Goal: Information Seeking & Learning: Learn about a topic

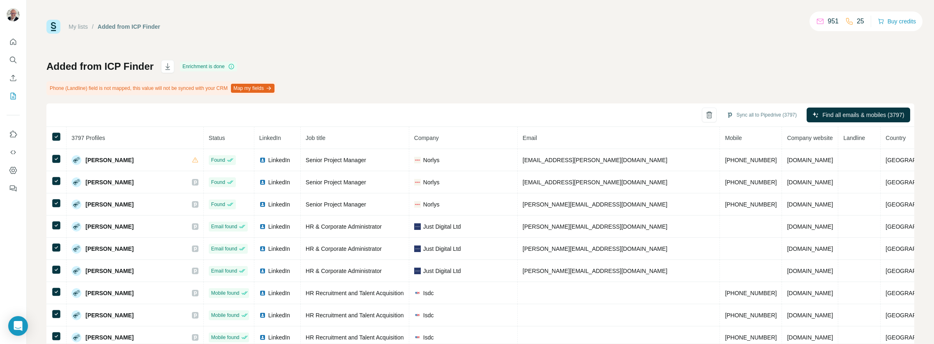
scroll to position [2468, 0]
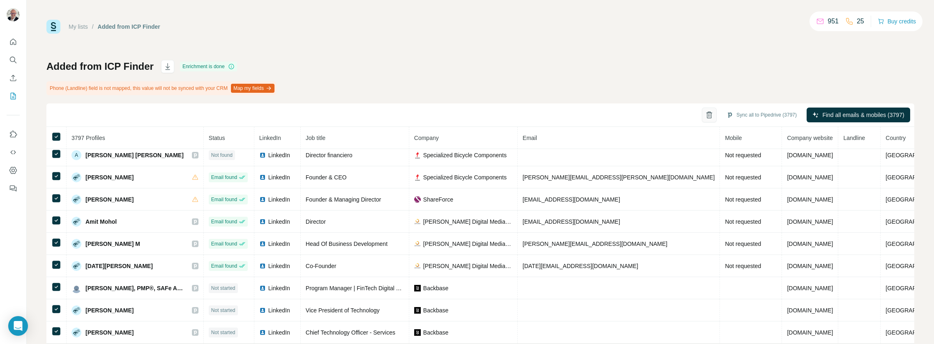
click at [705, 114] on icon "button" at bounding box center [709, 115] width 8 height 8
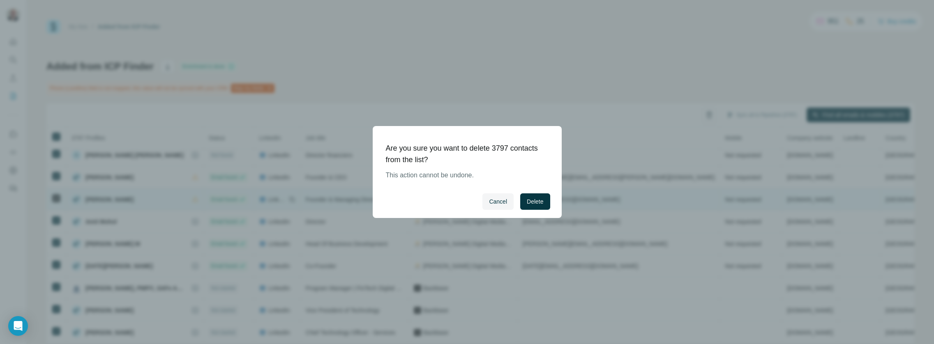
click at [538, 204] on span "Delete" at bounding box center [535, 202] width 16 height 8
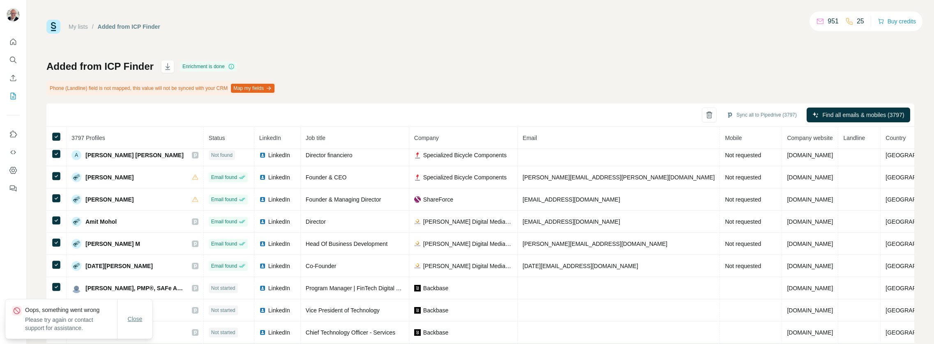
click at [132, 321] on span "Close" at bounding box center [135, 319] width 15 height 8
click at [728, 115] on icon "button" at bounding box center [730, 115] width 4 height 5
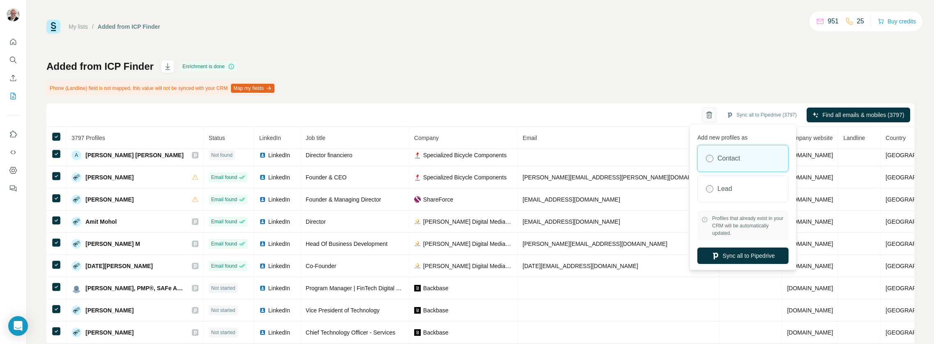
click at [705, 115] on icon "button" at bounding box center [709, 115] width 8 height 8
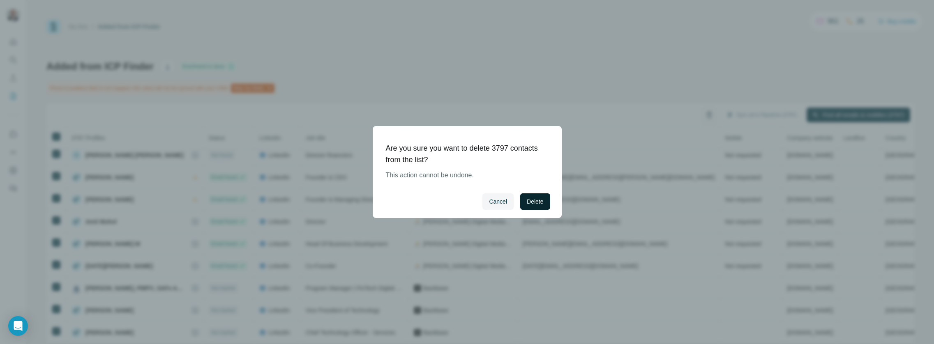
click at [536, 201] on span "Delete" at bounding box center [535, 202] width 16 height 8
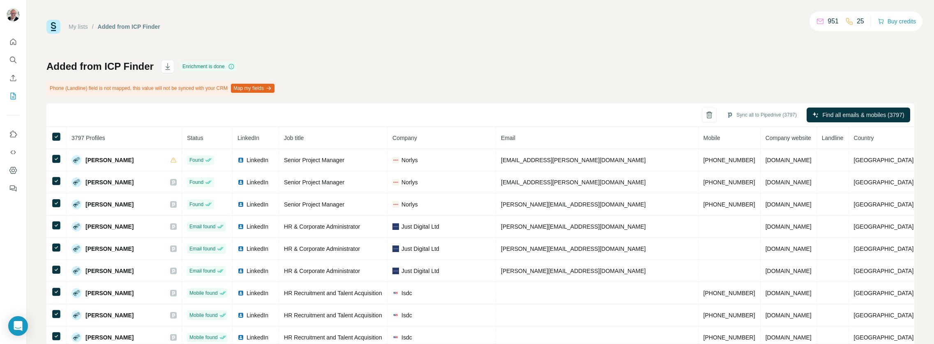
click at [686, 113] on div "Sync all to Pipedrive (3797) Find all emails & mobiles (3797)" at bounding box center [480, 115] width 868 height 23
click at [705, 113] on icon "button" at bounding box center [709, 115] width 8 height 8
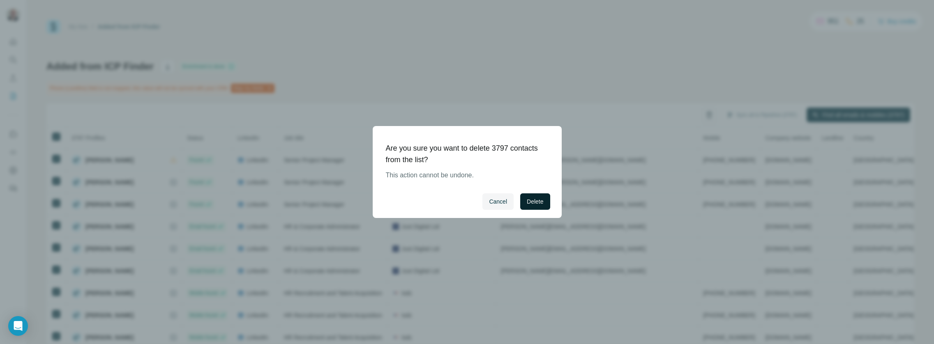
click at [544, 199] on button "Delete" at bounding box center [535, 202] width 30 height 16
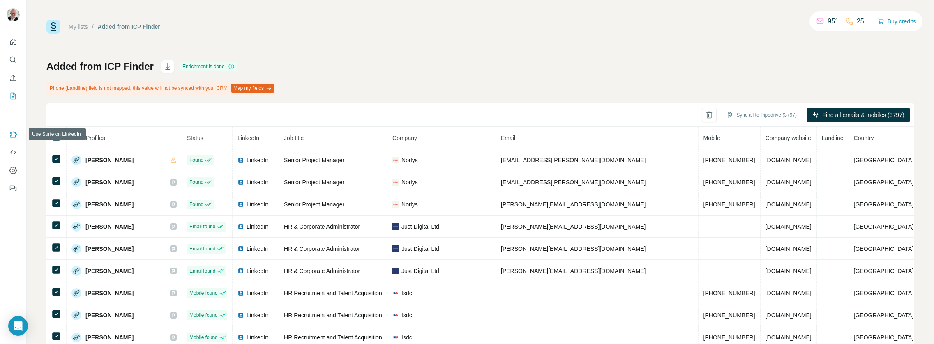
click at [9, 133] on icon "Use Surfe on LinkedIn" at bounding box center [13, 134] width 8 height 8
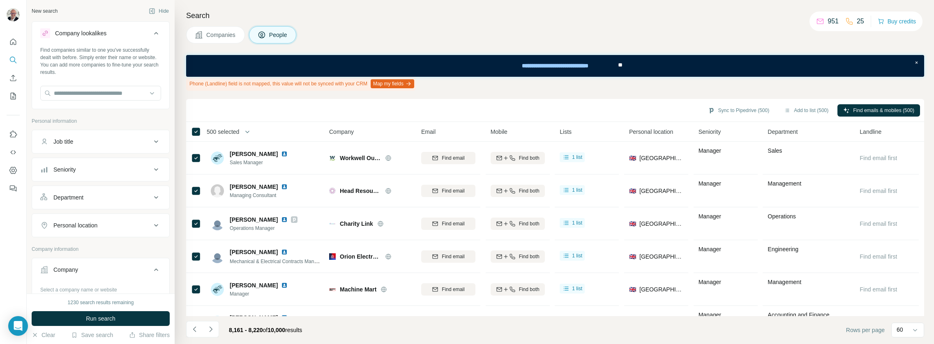
scroll to position [16, 0]
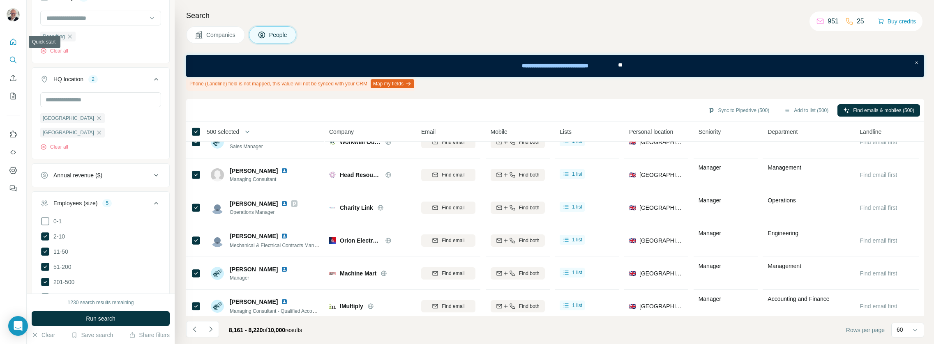
click at [8, 39] on button "Quick start" at bounding box center [13, 42] width 13 height 15
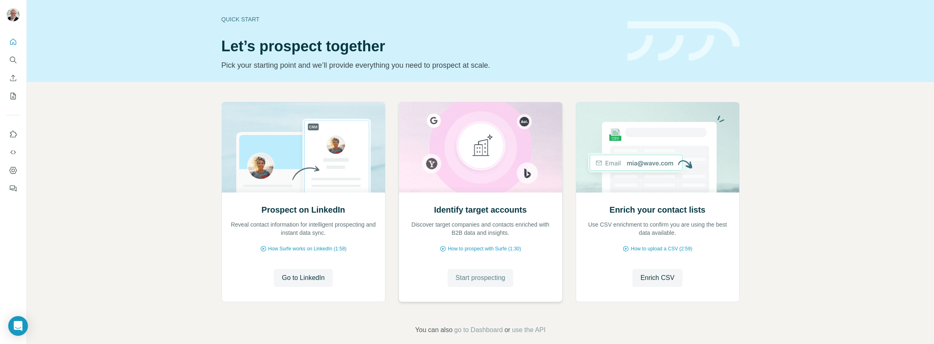
click at [481, 278] on span "Start prospecting" at bounding box center [481, 278] width 50 height 10
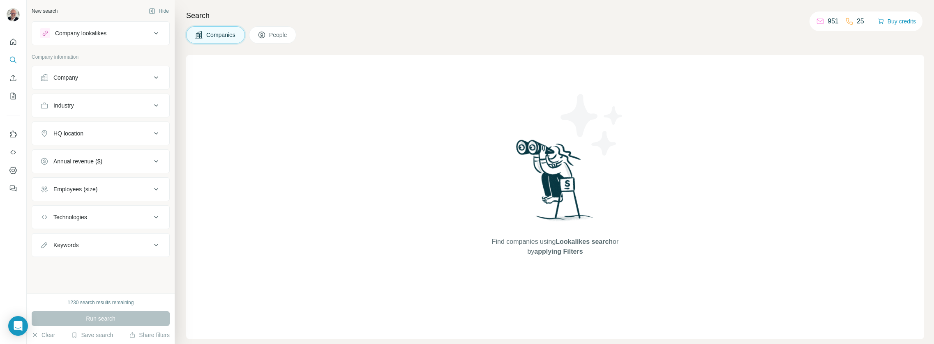
click at [148, 39] on button "Company lookalikes" at bounding box center [100, 33] width 137 height 20
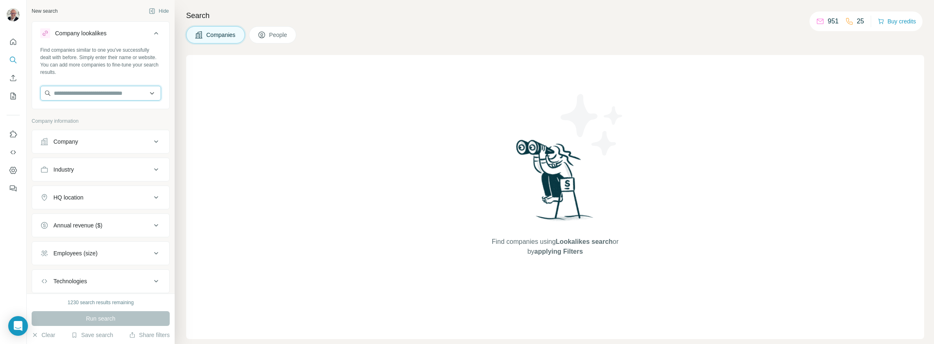
click at [90, 92] on input "text" at bounding box center [100, 93] width 121 height 15
type input "*"
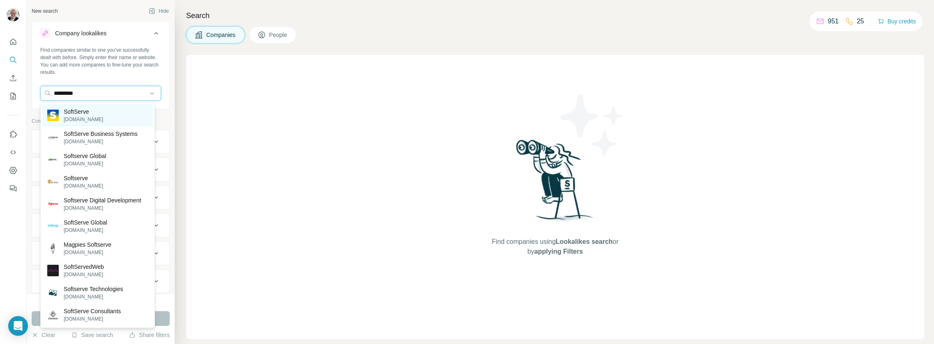
type input "*********"
click at [65, 117] on p "[DOMAIN_NAME]" at bounding box center [83, 119] width 39 height 7
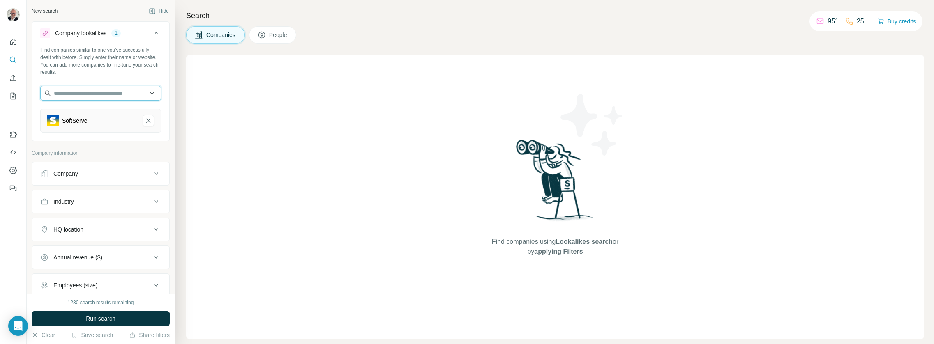
click at [78, 97] on input "text" at bounding box center [100, 93] width 121 height 15
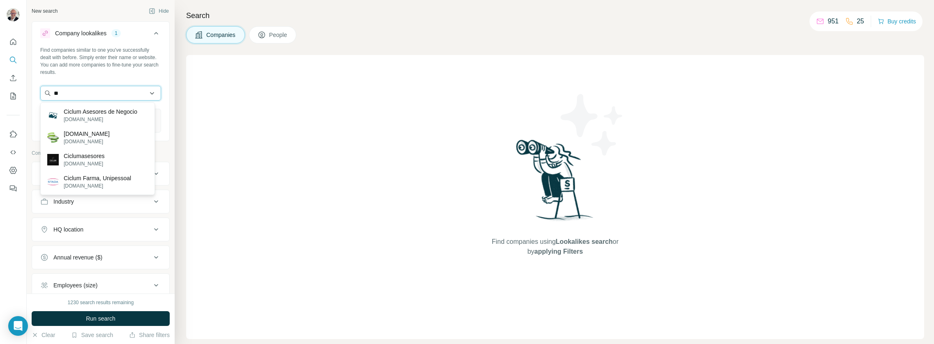
type input "*"
type input "******"
click at [103, 112] on p "Kogifi Consulting Group" at bounding box center [94, 112] width 61 height 8
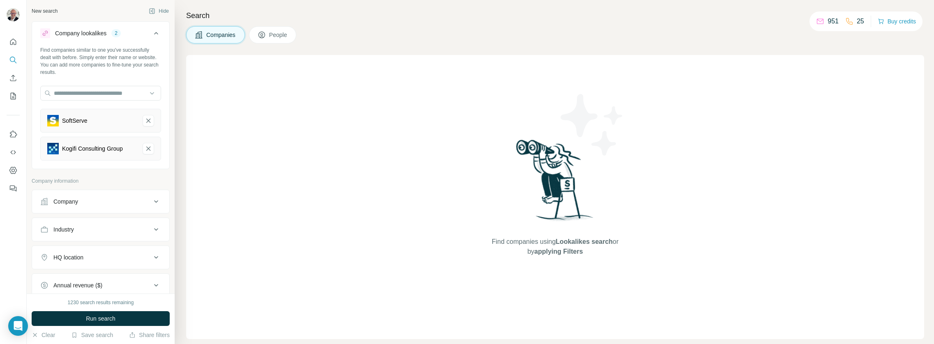
click at [85, 102] on div "Find companies similar to one you've successfully dealt with before. Simply ent…" at bounding box center [100, 106] width 137 height 121
click at [77, 91] on input "text" at bounding box center [100, 93] width 121 height 15
type input "******"
click at [79, 108] on p "Unrvld" at bounding box center [83, 112] width 39 height 8
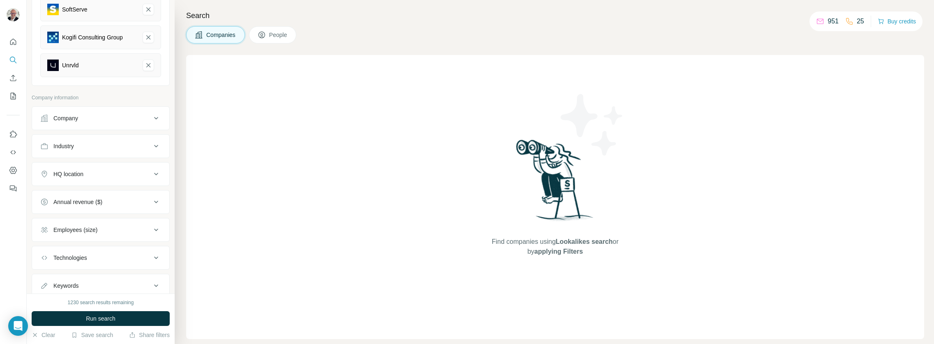
drag, startPoint x: 131, startPoint y: 171, endPoint x: 133, endPoint y: 175, distance: 5.0
click at [130, 175] on div "HQ location" at bounding box center [95, 174] width 111 height 8
click at [104, 198] on input "text" at bounding box center [100, 194] width 121 height 15
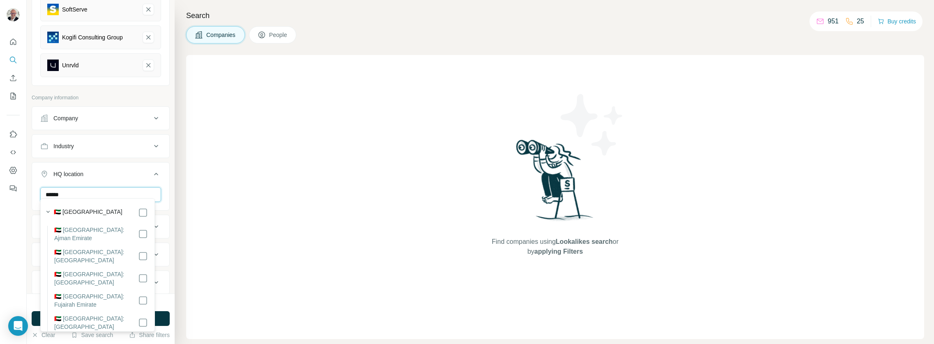
scroll to position [117, 0]
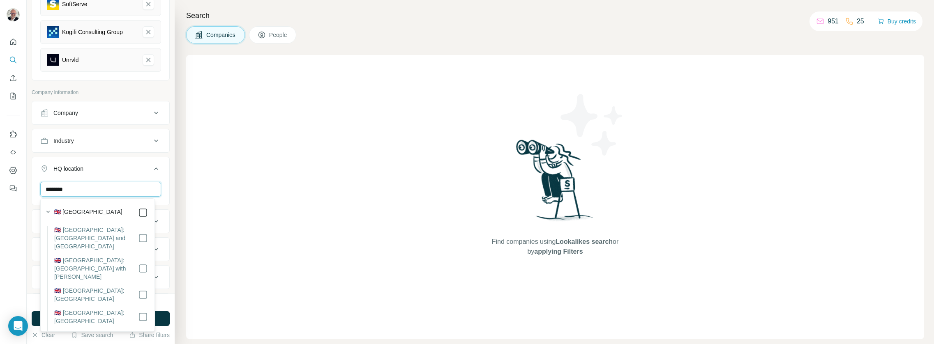
type input "********"
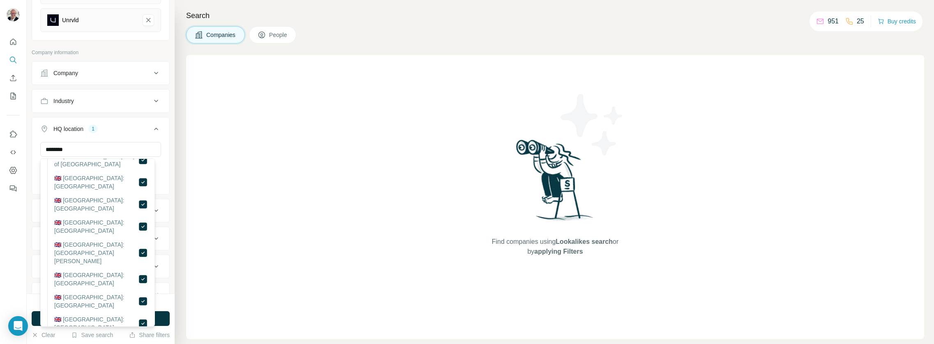
scroll to position [192, 0]
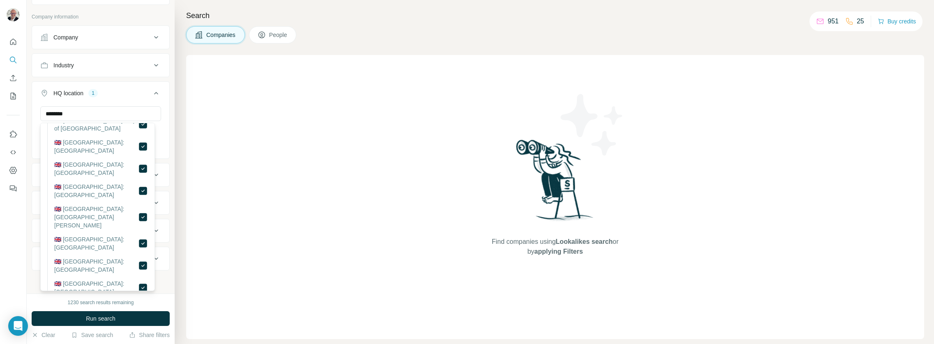
drag, startPoint x: 114, startPoint y: 315, endPoint x: 122, endPoint y: 309, distance: 10.0
click at [114, 315] on span "Run search" at bounding box center [101, 319] width 30 height 8
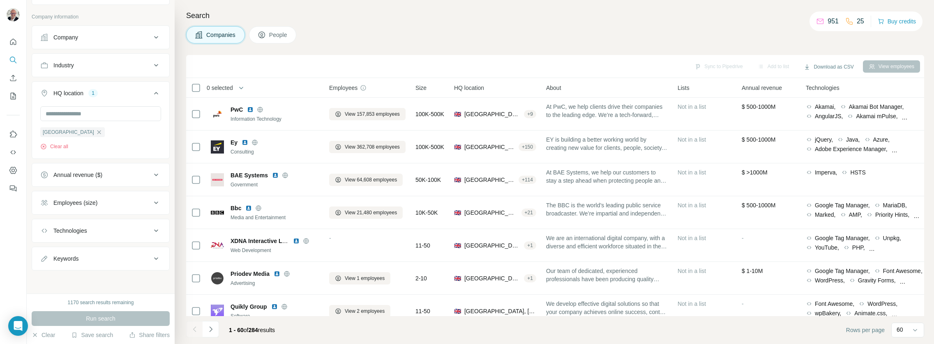
click at [288, 44] on div "Search Companies People Sync to Pipedrive Add to list Download as CSV View empl…" at bounding box center [554, 172] width 759 height 344
click at [280, 33] on span "People" at bounding box center [278, 35] width 19 height 8
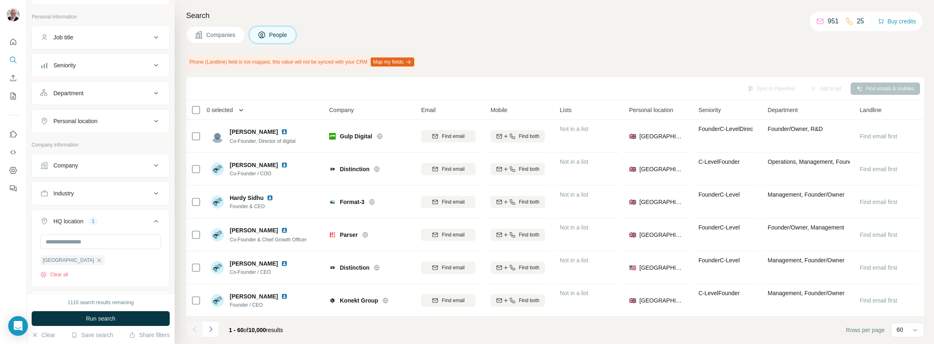
click at [248, 108] on button "button" at bounding box center [241, 110] width 16 height 16
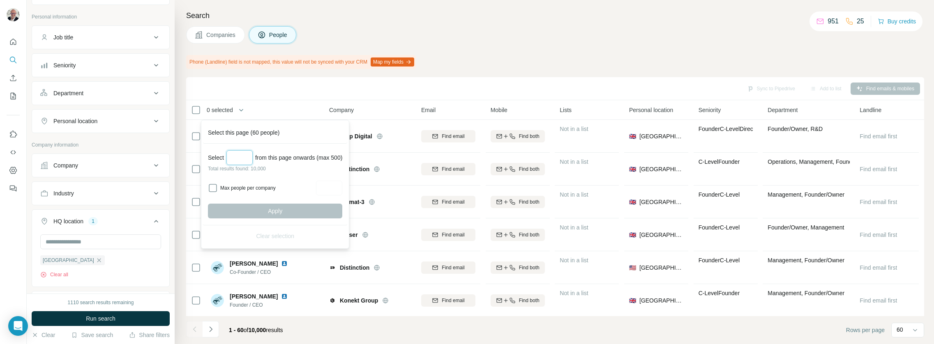
click at [246, 154] on input "Select a number (up to 500)" at bounding box center [239, 157] width 26 height 15
type input "***"
click at [281, 209] on span "Apply" at bounding box center [275, 211] width 14 height 8
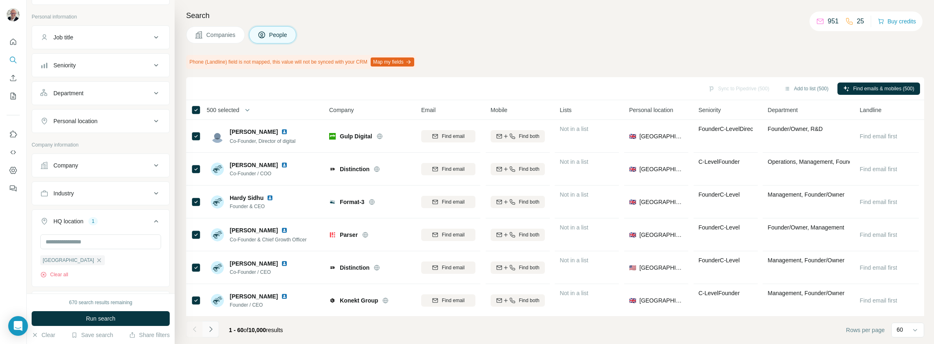
click at [212, 330] on icon "Navigate to next page" at bounding box center [211, 329] width 8 height 8
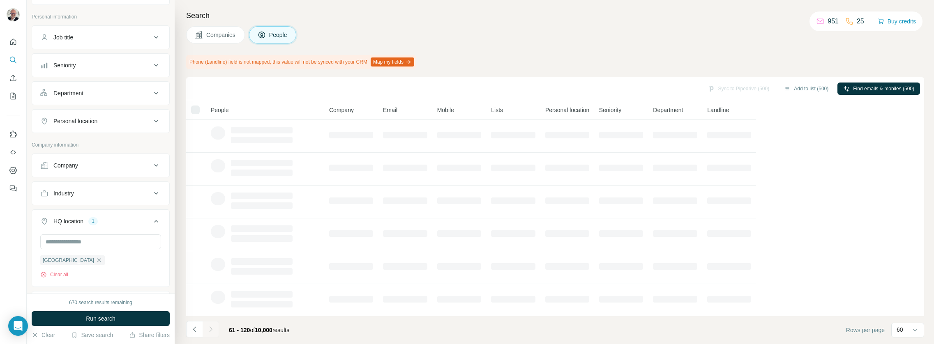
click at [212, 330] on icon "Navigate to next page" at bounding box center [211, 329] width 8 height 8
click at [212, 330] on div at bounding box center [211, 329] width 16 height 16
click at [212, 330] on icon "Navigate to next page" at bounding box center [211, 329] width 8 height 8
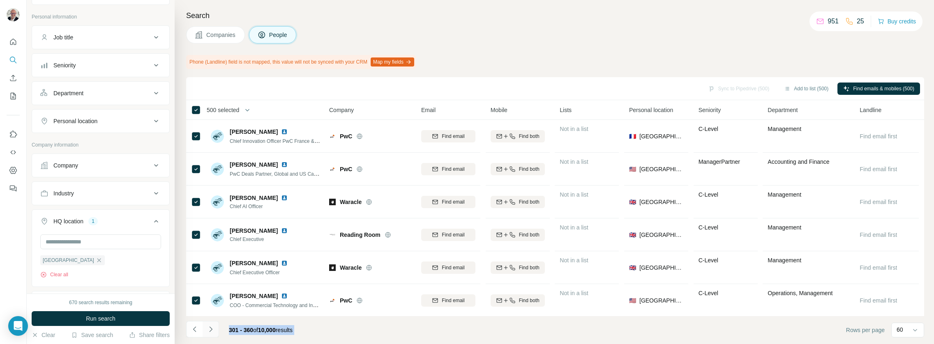
click at [212, 329] on icon "Navigate to next page" at bounding box center [211, 329] width 8 height 8
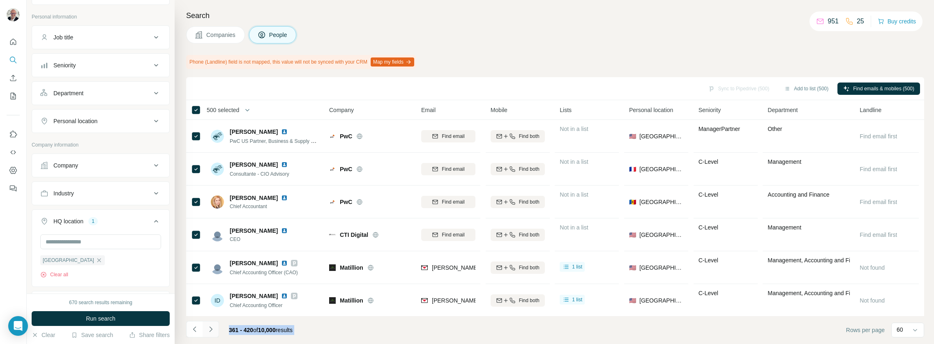
click at [212, 329] on icon "Navigate to next page" at bounding box center [211, 329] width 8 height 8
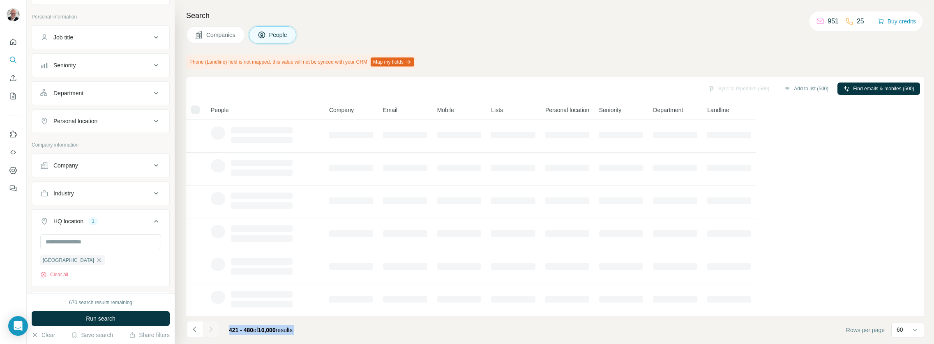
click at [212, 329] on div at bounding box center [211, 329] width 16 height 16
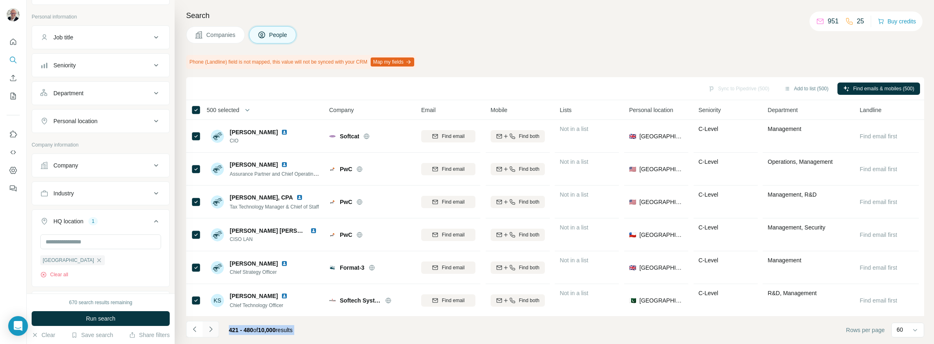
click at [212, 329] on icon "Navigate to next page" at bounding box center [211, 329] width 8 height 8
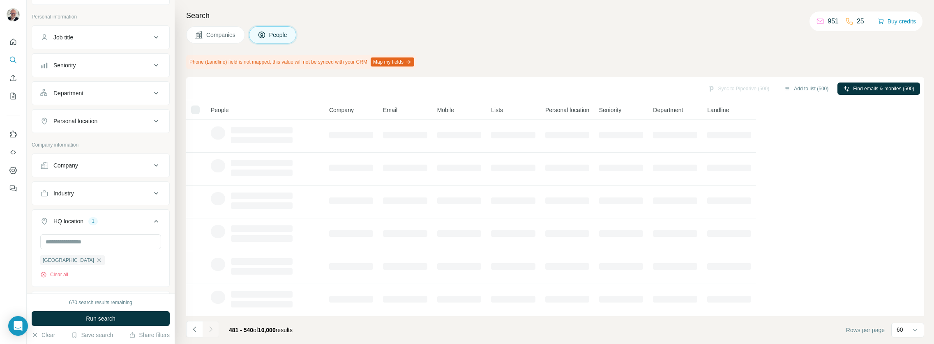
click at [212, 329] on div at bounding box center [211, 329] width 16 height 16
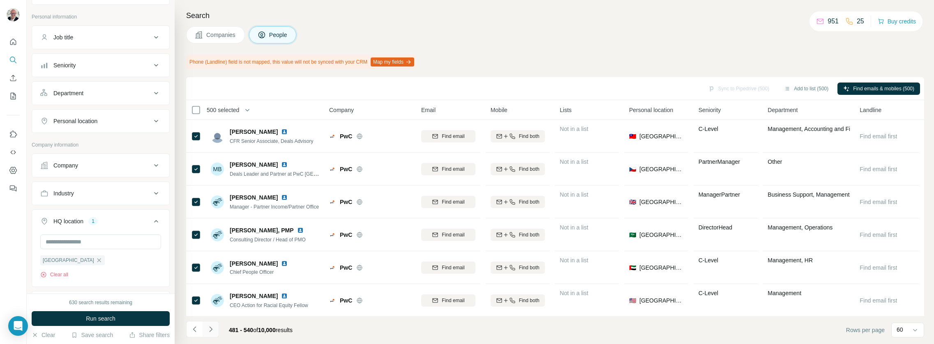
click at [212, 329] on icon "Navigate to next page" at bounding box center [211, 329] width 8 height 8
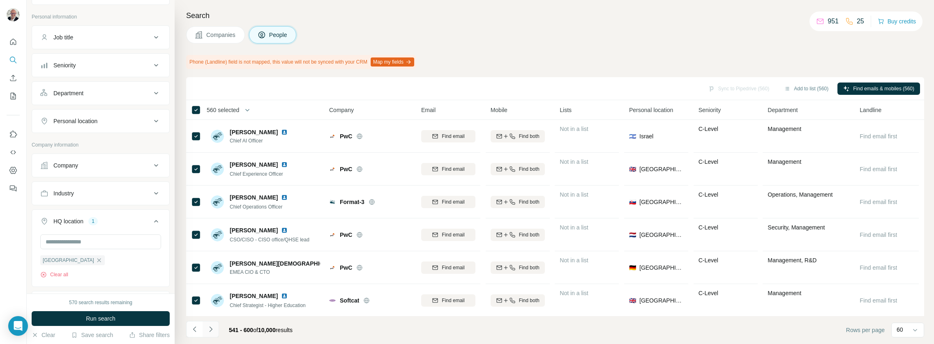
click at [211, 328] on icon "Navigate to next page" at bounding box center [211, 329] width 8 height 8
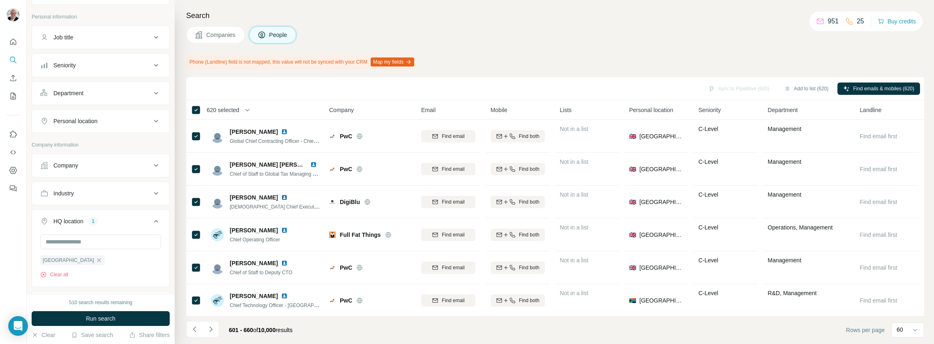
click at [208, 327] on icon "Navigate to next page" at bounding box center [211, 329] width 8 height 8
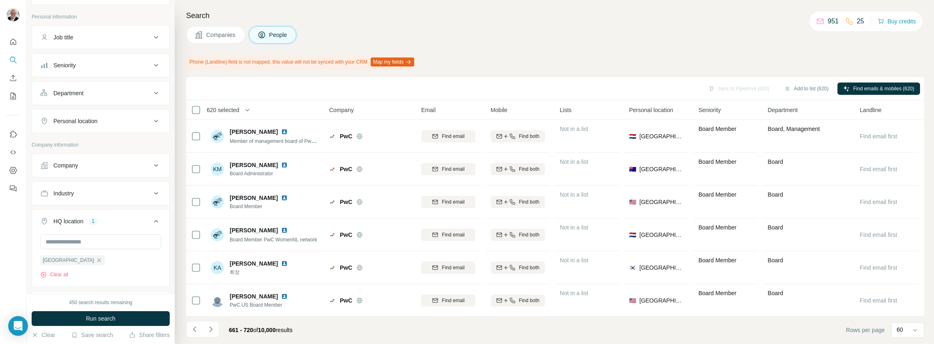
click at [198, 103] on th "620 selected" at bounding box center [251, 110] width 131 height 20
click at [201, 111] on div "620 selected" at bounding box center [220, 110] width 38 height 8
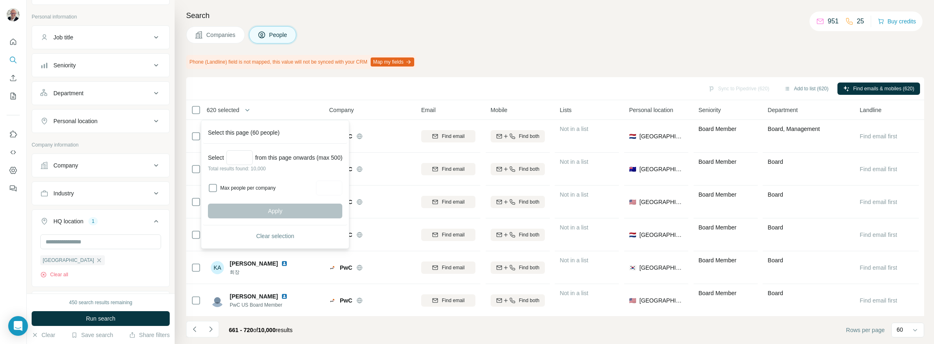
click at [225, 326] on div "661 - 720 of 10,000 results" at bounding box center [260, 330] width 77 height 18
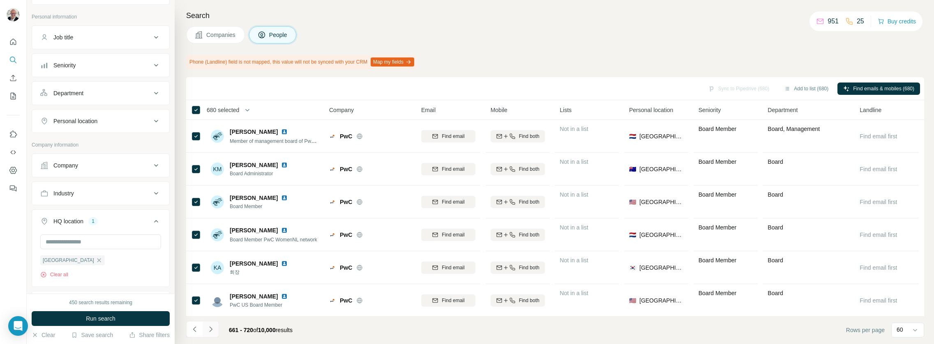
click at [211, 333] on icon "Navigate to next page" at bounding box center [211, 329] width 8 height 8
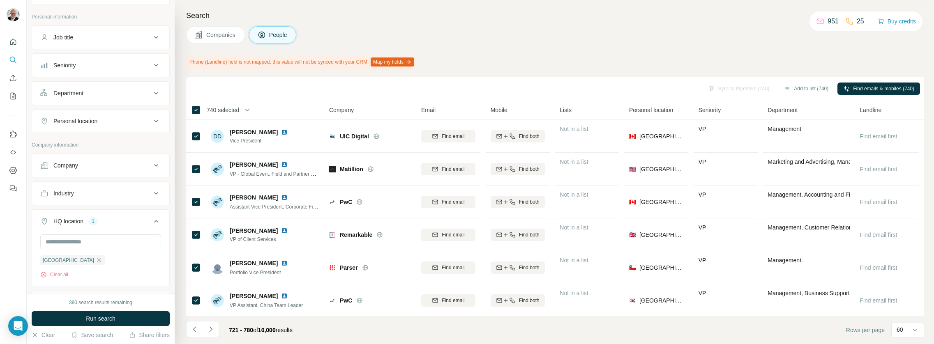
click at [210, 330] on icon "Navigate to next page" at bounding box center [211, 329] width 8 height 8
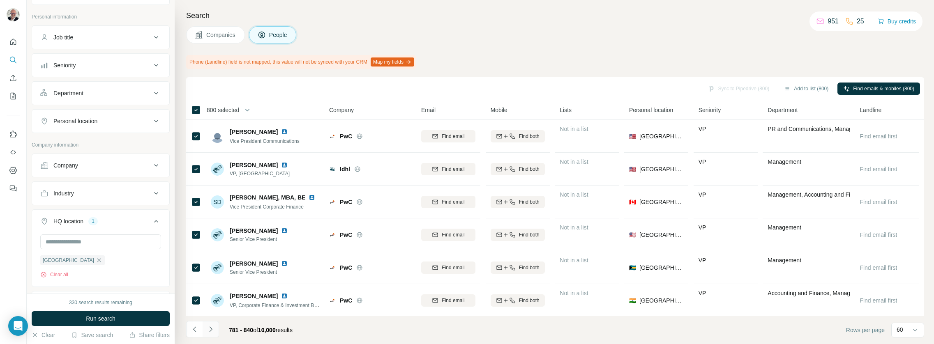
click at [214, 326] on icon "Navigate to next page" at bounding box center [211, 329] width 8 height 8
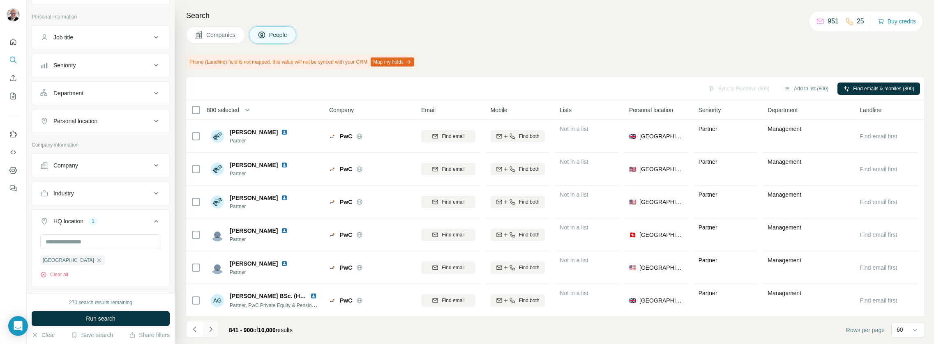
click at [214, 331] on button "Navigate to next page" at bounding box center [211, 329] width 16 height 16
click at [214, 332] on icon "Navigate to next page" at bounding box center [211, 329] width 8 height 8
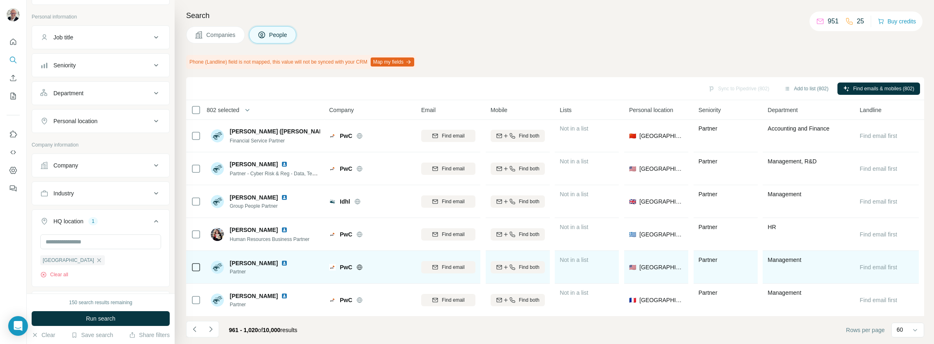
scroll to position [1780, 0]
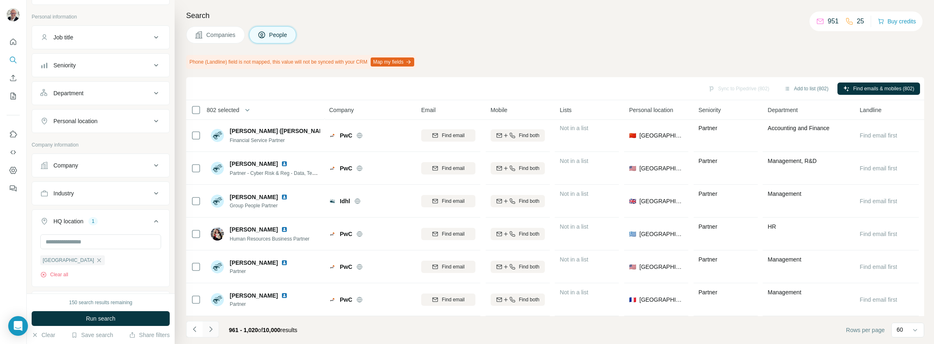
click at [212, 329] on icon "Navigate to next page" at bounding box center [211, 329] width 8 height 8
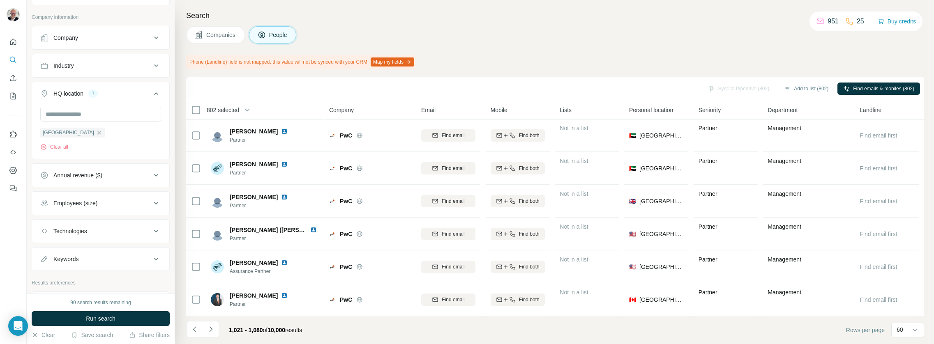
scroll to position [325, 0]
click at [151, 195] on icon at bounding box center [156, 198] width 10 height 10
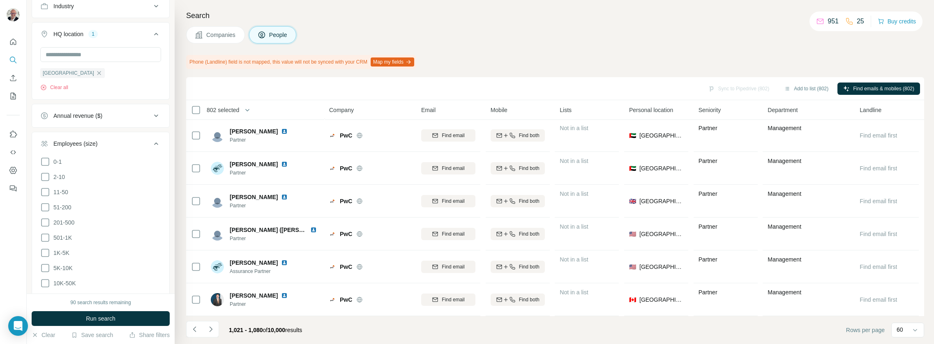
scroll to position [385, 0]
click at [44, 217] on icon at bounding box center [45, 217] width 10 height 10
click at [46, 199] on icon at bounding box center [45, 202] width 10 height 10
click at [46, 190] on icon at bounding box center [45, 187] width 8 height 8
click at [47, 173] on icon at bounding box center [45, 172] width 10 height 10
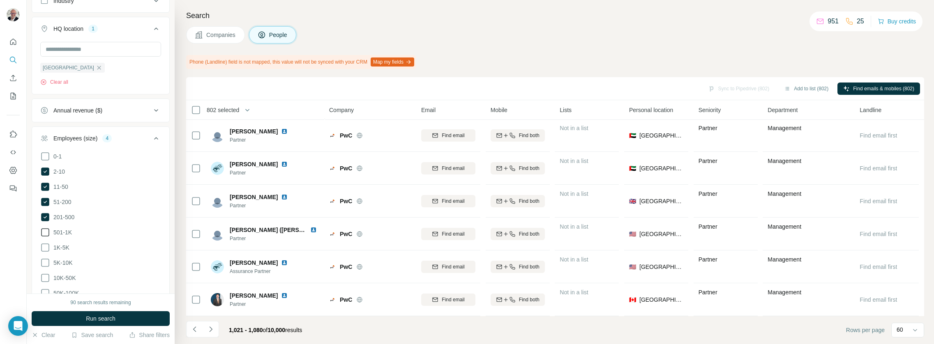
click at [48, 230] on icon at bounding box center [45, 233] width 10 height 10
click at [109, 316] on span "Run search" at bounding box center [101, 319] width 30 height 8
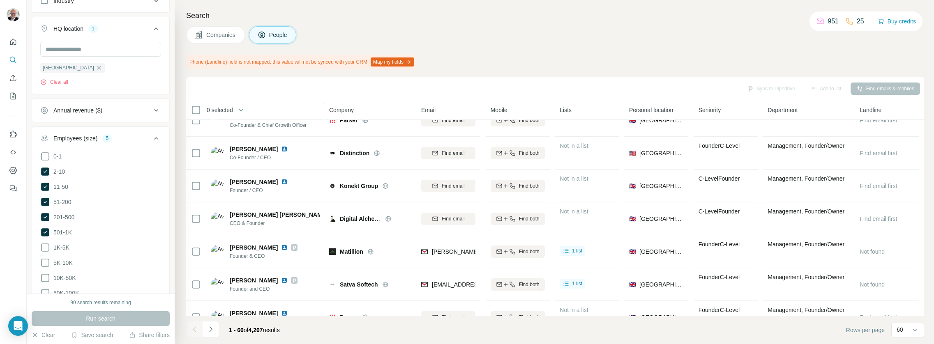
scroll to position [1780, 0]
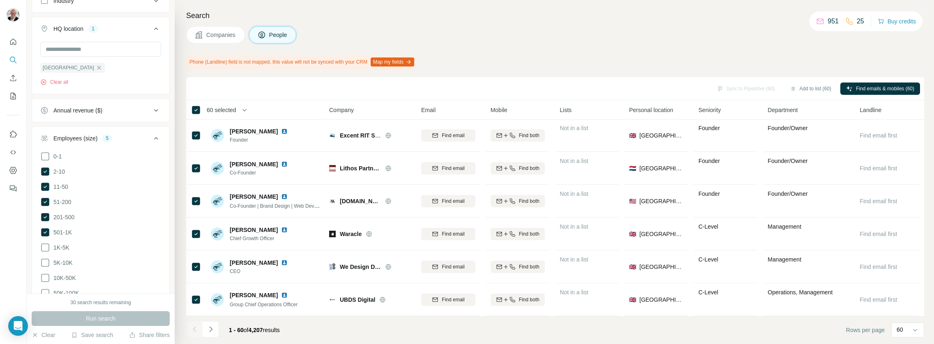
click at [209, 329] on icon "Navigate to next page" at bounding box center [211, 329] width 8 height 8
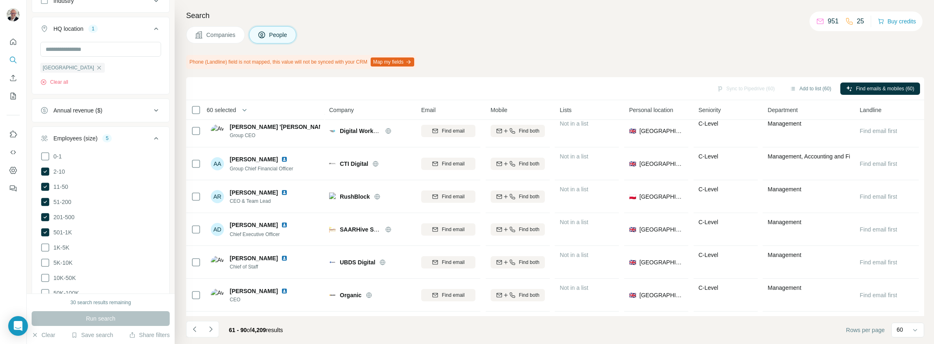
scroll to position [794, 0]
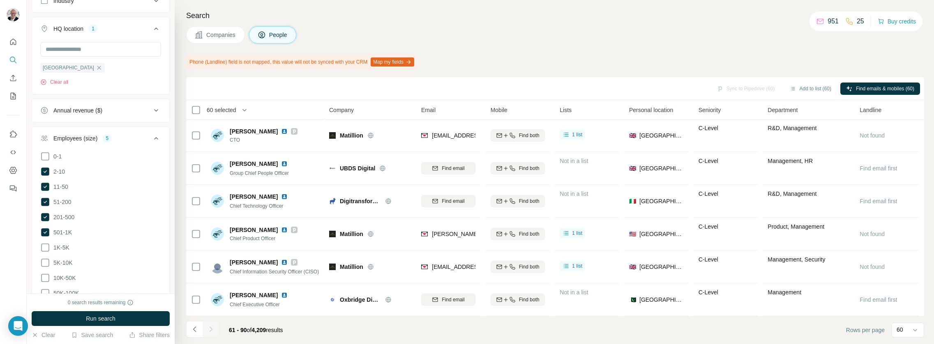
click at [201, 109] on div "60 selected" at bounding box center [218, 110] width 35 height 8
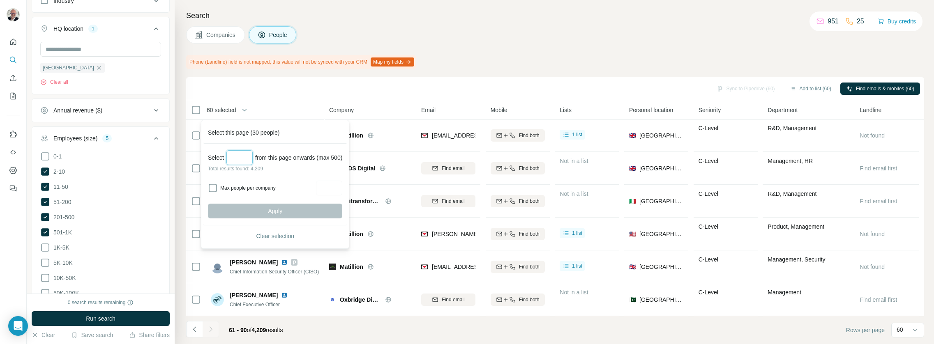
click at [240, 157] on input "Select a number (up to 500)" at bounding box center [239, 157] width 26 height 15
type input "***"
click at [281, 210] on span "Apply" at bounding box center [275, 211] width 14 height 8
